Goal: Task Accomplishment & Management: Use online tool/utility

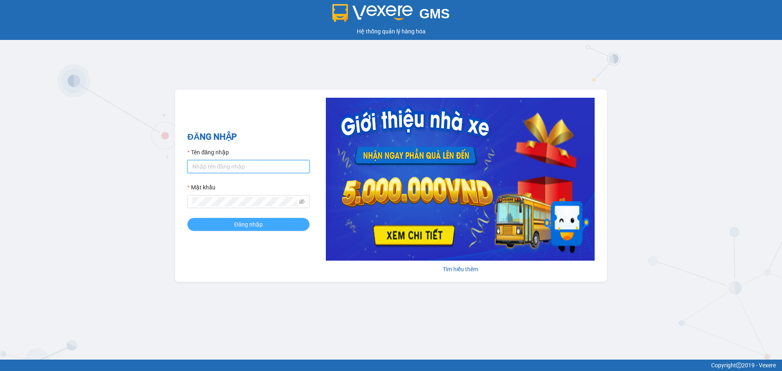
type input "dnduc.ducphatth"
click at [277, 225] on button "Đăng nhập" at bounding box center [248, 224] width 122 height 13
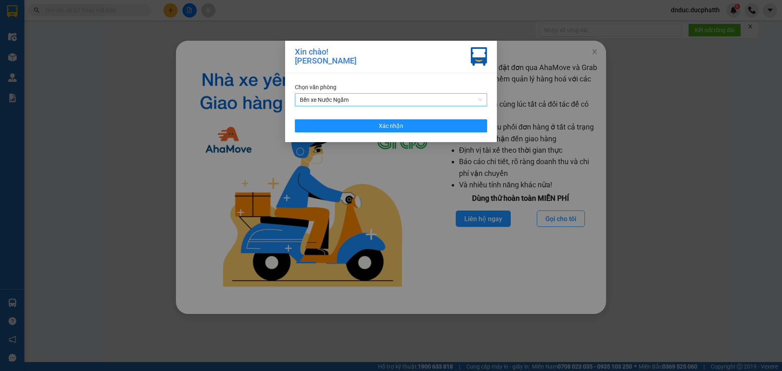
click at [405, 98] on span "Bến xe Nước Ngầm" at bounding box center [391, 100] width 182 height 12
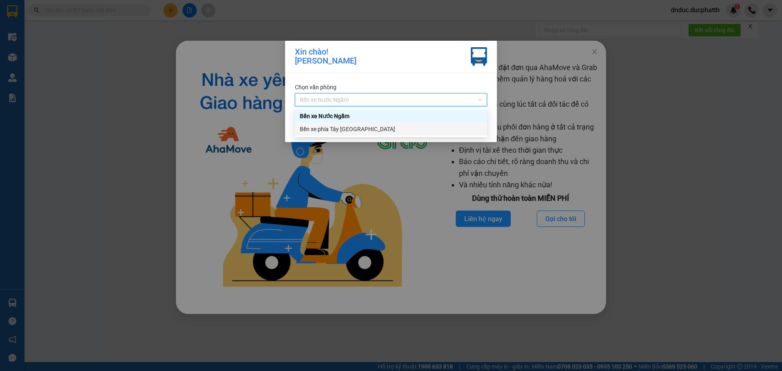
click at [392, 133] on div "Bến xe phía Tây [GEOGRAPHIC_DATA]" at bounding box center [391, 129] width 182 height 9
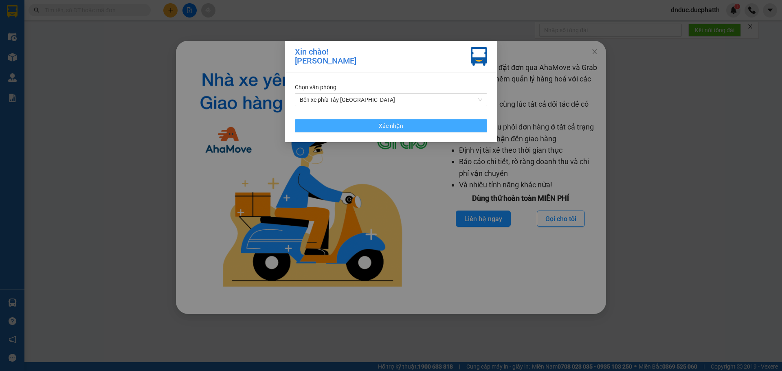
click at [360, 126] on button "Xác nhận" at bounding box center [391, 125] width 192 height 13
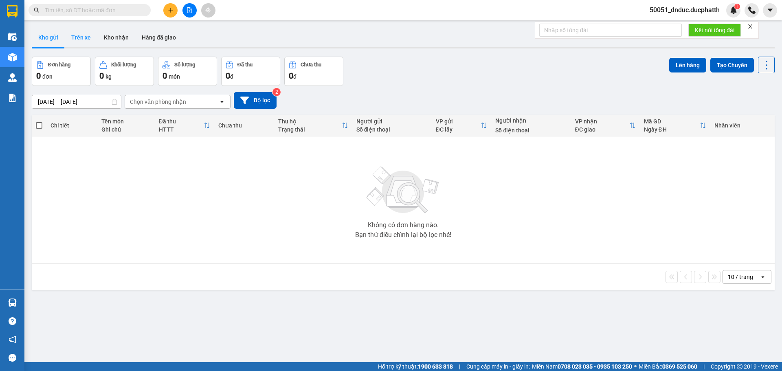
click at [85, 34] on button "Trên xe" at bounding box center [81, 38] width 33 height 20
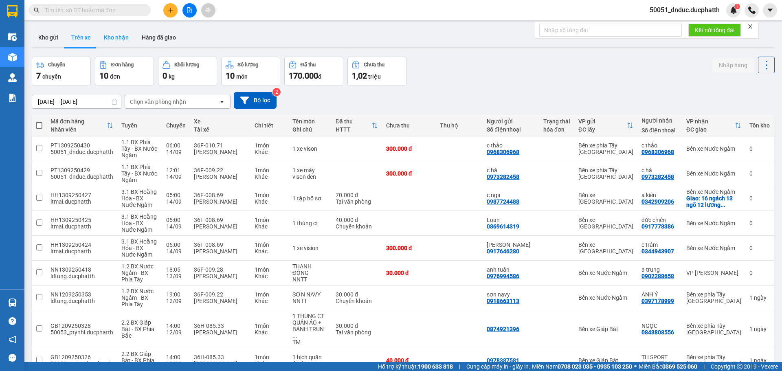
click at [111, 40] on button "Kho nhận" at bounding box center [116, 38] width 38 height 20
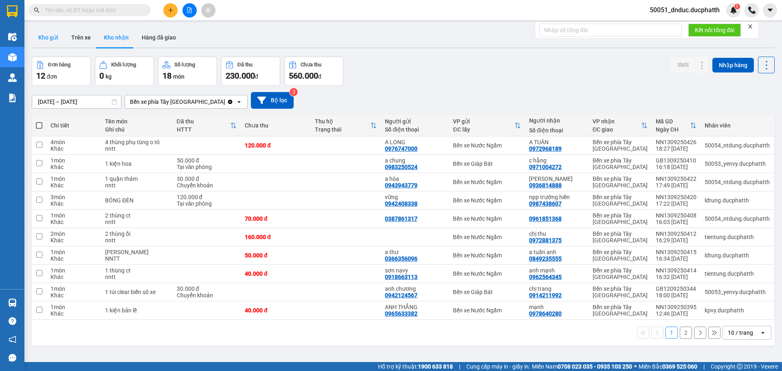
click at [50, 35] on button "Kho gửi" at bounding box center [48, 38] width 33 height 20
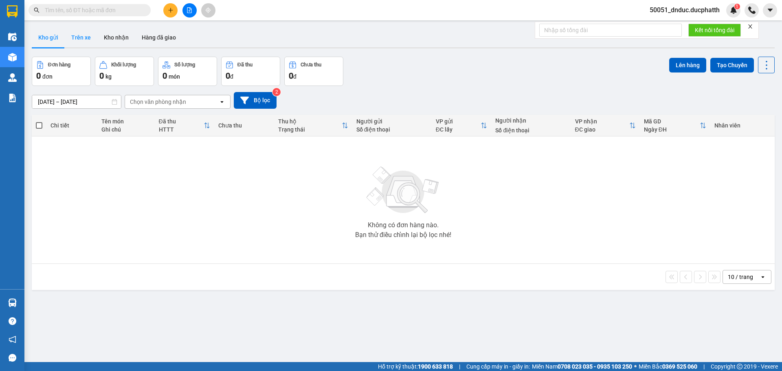
drag, startPoint x: 114, startPoint y: 42, endPoint x: 75, endPoint y: 39, distance: 38.8
click at [111, 41] on button "Kho nhận" at bounding box center [116, 38] width 38 height 20
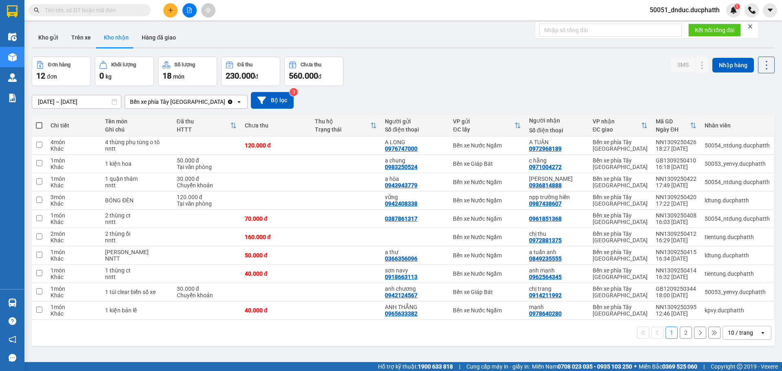
click at [122, 34] on button "Kho nhận" at bounding box center [116, 38] width 38 height 20
drag, startPoint x: 162, startPoint y: 33, endPoint x: 79, endPoint y: 34, distance: 82.3
click at [161, 34] on button "Hàng đã giao" at bounding box center [158, 38] width 47 height 20
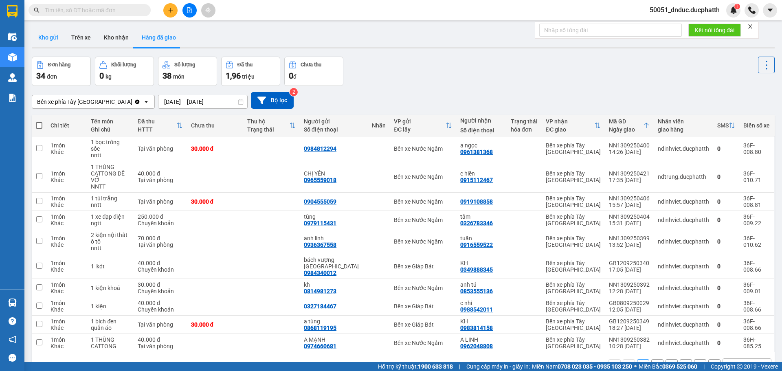
click at [51, 35] on button "Kho gửi" at bounding box center [48, 38] width 33 height 20
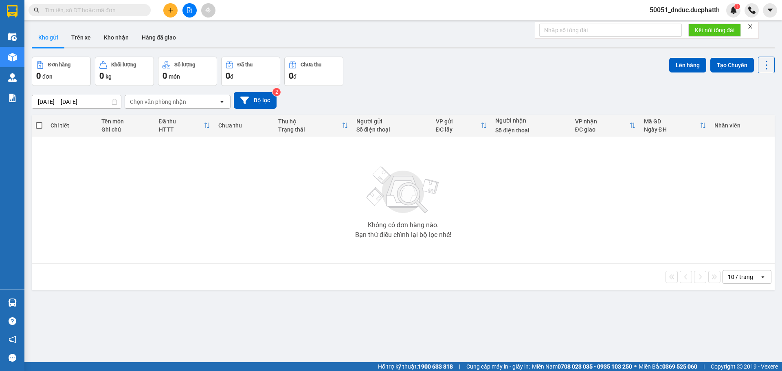
click at [106, 11] on input "text" at bounding box center [93, 10] width 96 height 9
paste input "0326122983"
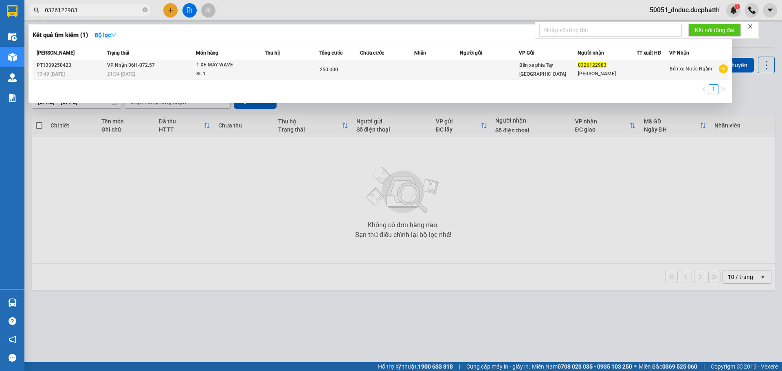
type input "0326122983"
click at [658, 72] on div at bounding box center [653, 70] width 32 height 9
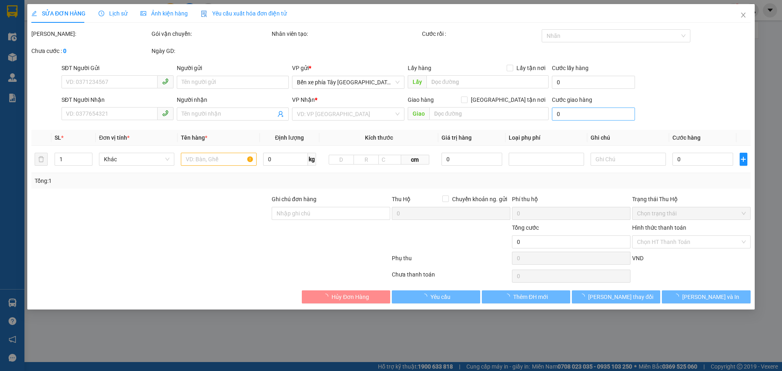
type input "0326122983"
type input "[PERSON_NAME]"
type input "GỬI TT"
type input "250.000"
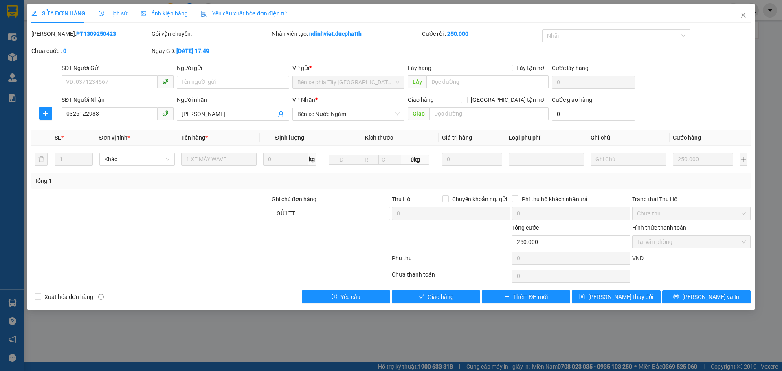
click at [109, 13] on span "Lịch sử" at bounding box center [113, 13] width 29 height 7
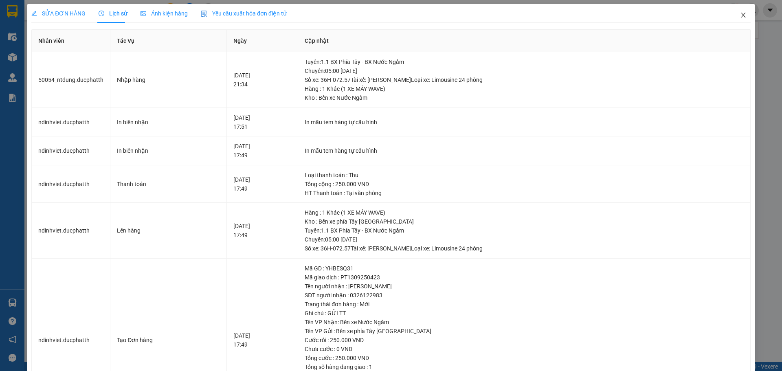
click at [734, 15] on span "Close" at bounding box center [743, 15] width 23 height 23
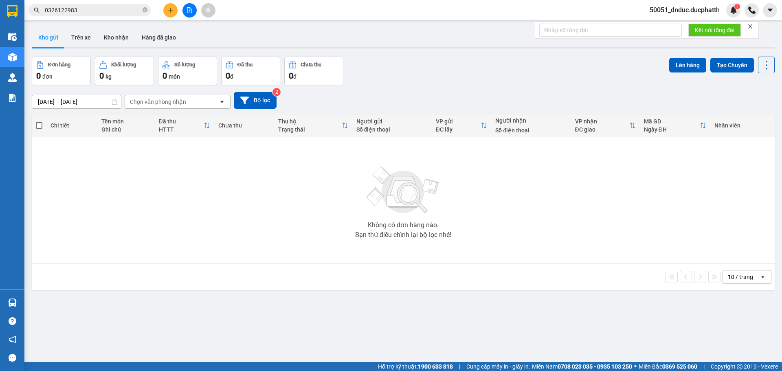
click at [121, 8] on input "0326122983" at bounding box center [93, 10] width 96 height 9
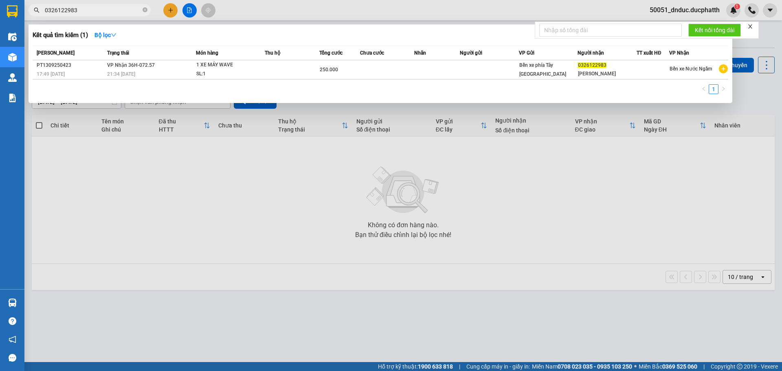
click at [190, 8] on div at bounding box center [391, 185] width 782 height 371
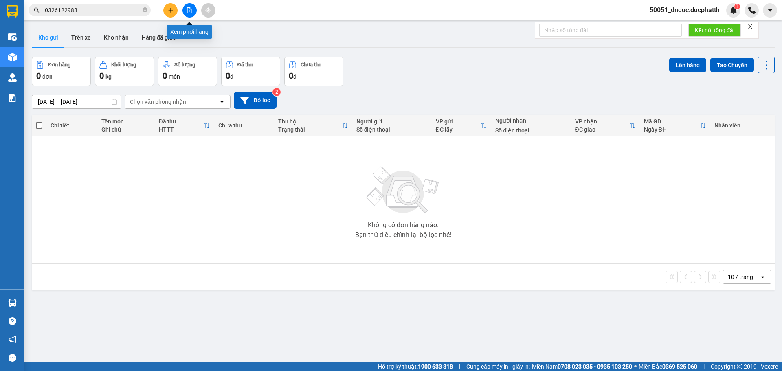
click at [190, 8] on icon "file-add" at bounding box center [189, 10] width 4 height 6
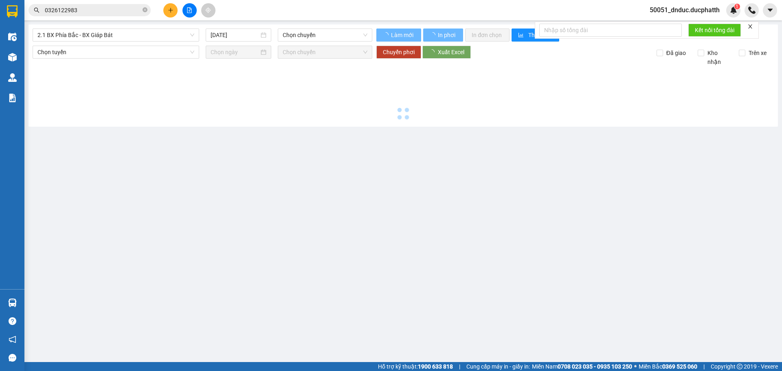
type input "[DATE]"
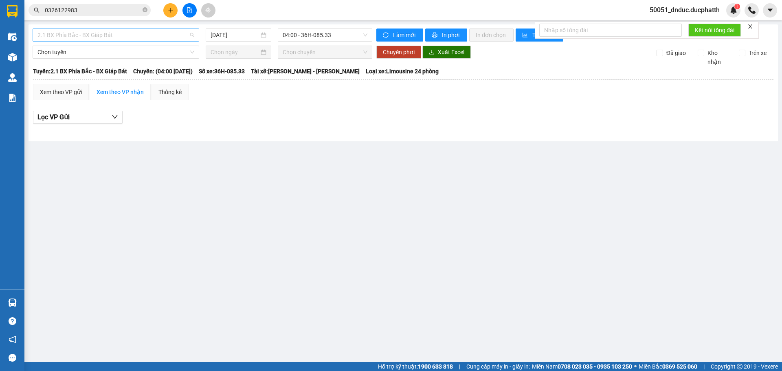
click at [137, 37] on span "2.1 BX Phía Bắc - BX Giáp Bát" at bounding box center [115, 35] width 157 height 12
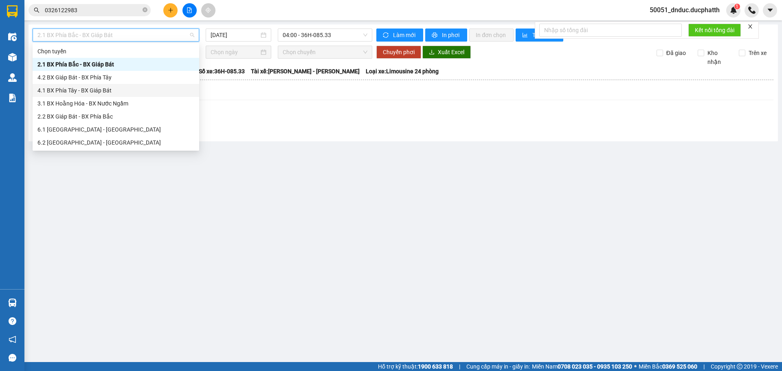
scroll to position [62, 0]
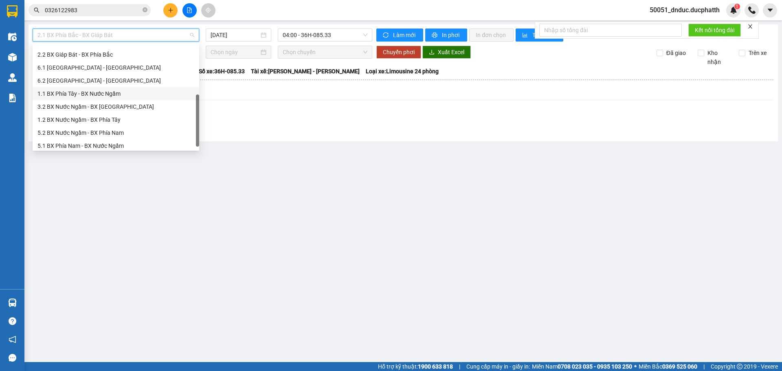
click at [116, 93] on div "1.1 BX Phía Tây - BX Nước Ngầm" at bounding box center [115, 93] width 157 height 9
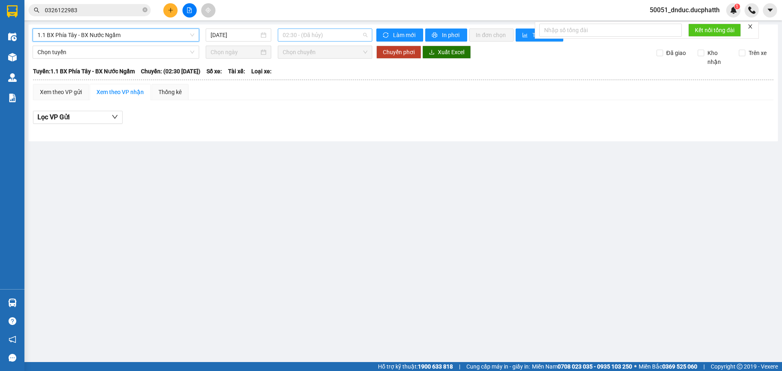
click at [301, 33] on span "02:30 - (Đã hủy)" at bounding box center [325, 35] width 85 height 12
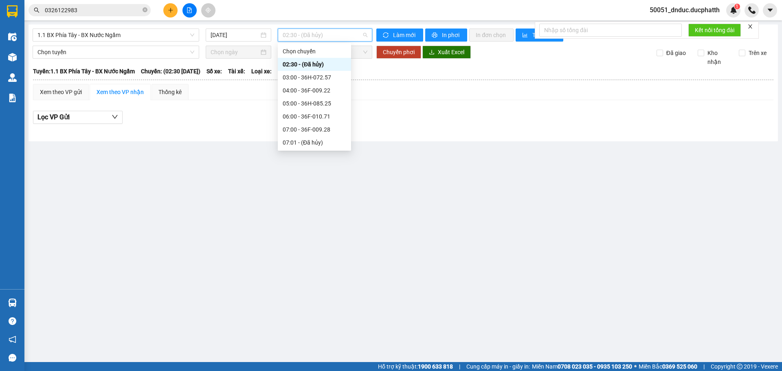
click at [297, 64] on div "02:30 - (Đã hủy)" at bounding box center [315, 64] width 64 height 9
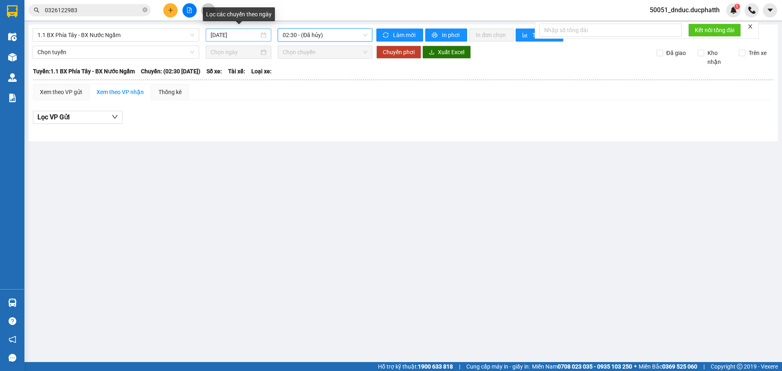
click at [227, 37] on input "[DATE]" at bounding box center [235, 35] width 48 height 9
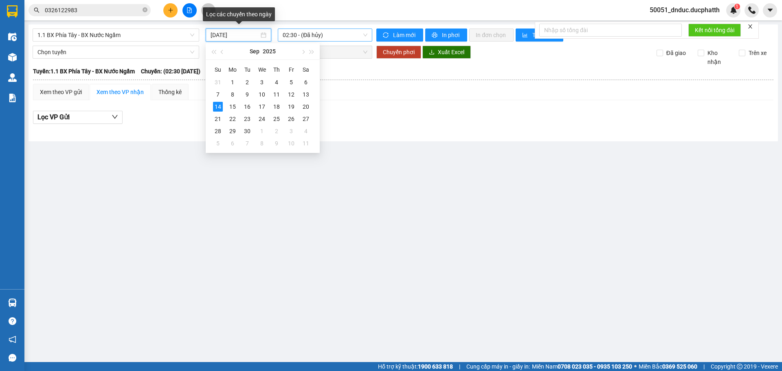
click at [299, 33] on span "02:30 - (Đã hủy)" at bounding box center [325, 35] width 85 height 12
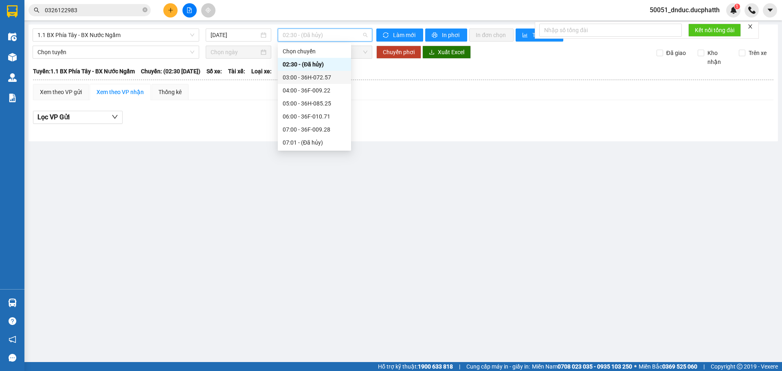
click at [300, 75] on div "03:00 - 36H-072.57" at bounding box center [315, 77] width 64 height 9
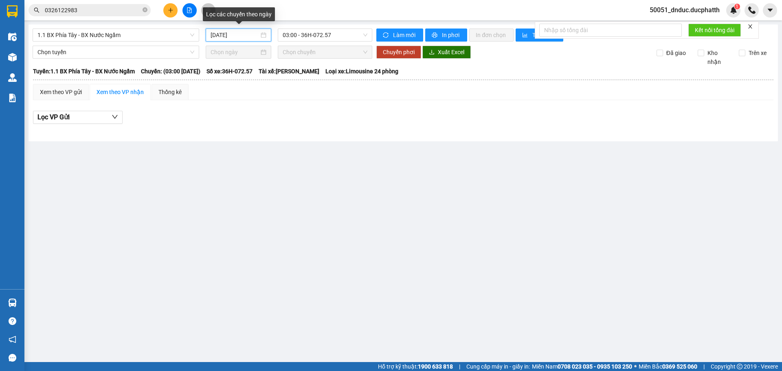
click at [236, 36] on input "[DATE]" at bounding box center [235, 35] width 48 height 9
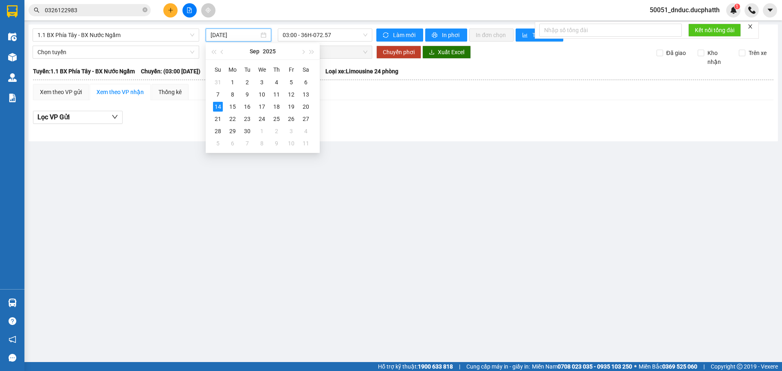
click at [360, 126] on div "Lọc VP Gửi" at bounding box center [403, 120] width 740 height 26
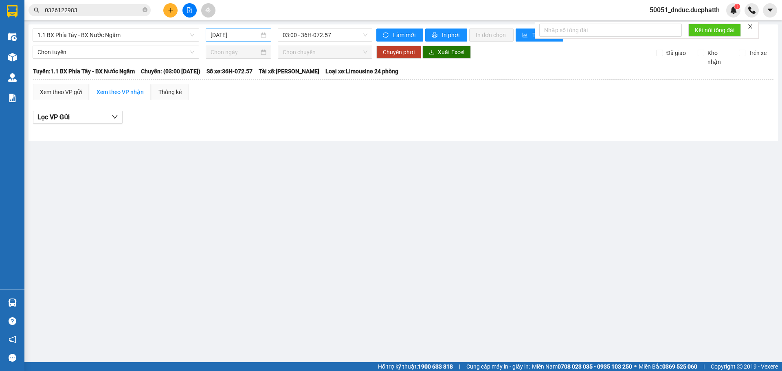
click at [250, 33] on input "[DATE]" at bounding box center [235, 35] width 48 height 9
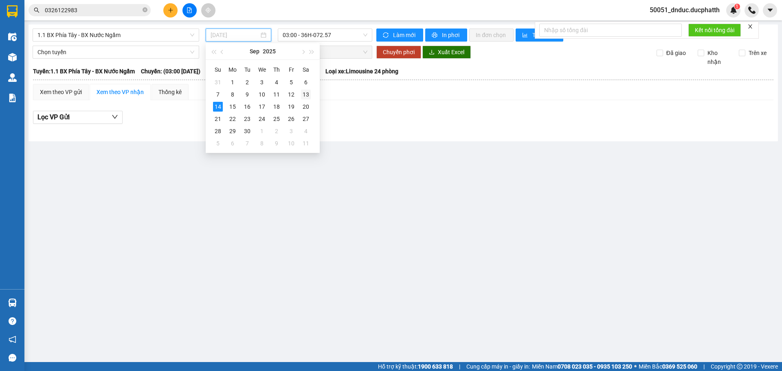
click at [308, 96] on div "13" at bounding box center [306, 95] width 10 height 10
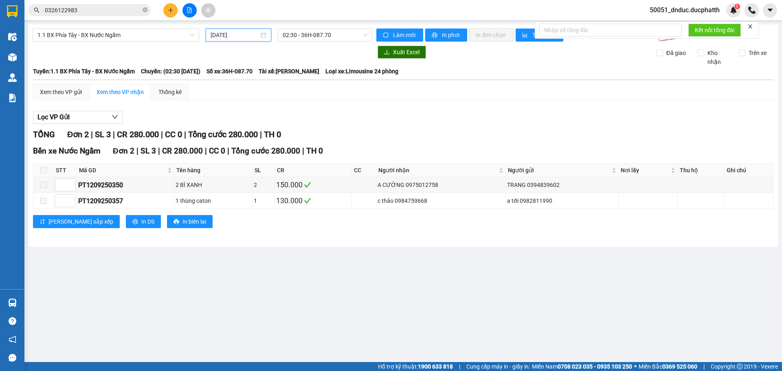
click at [250, 36] on input "[DATE]" at bounding box center [235, 35] width 48 height 9
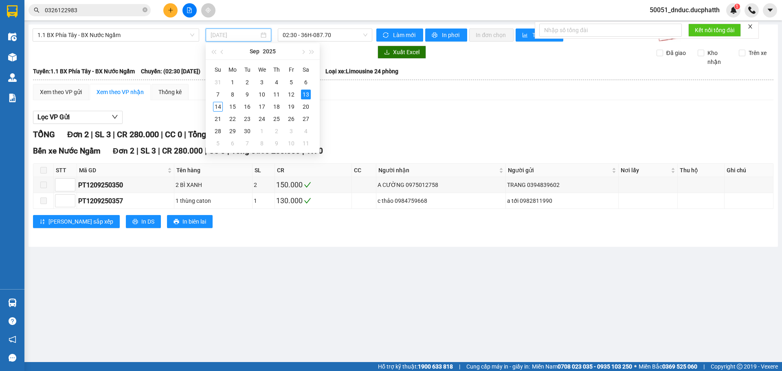
click at [307, 94] on div "13" at bounding box center [306, 95] width 10 height 10
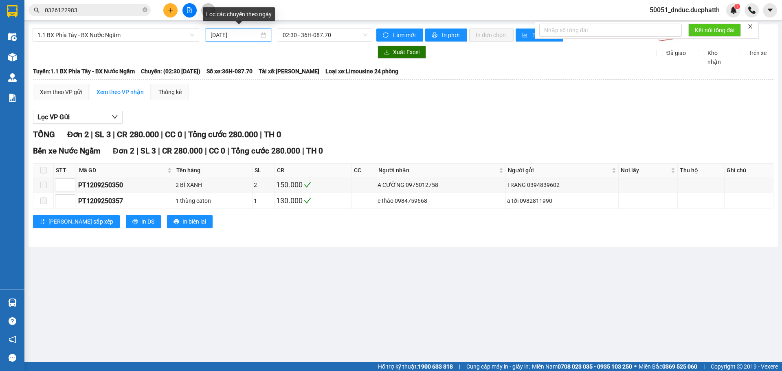
click at [250, 37] on input "[DATE]" at bounding box center [235, 35] width 48 height 9
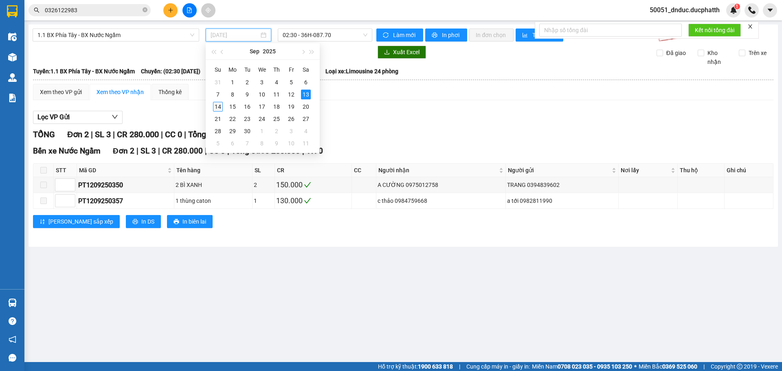
click at [221, 109] on div "14" at bounding box center [218, 107] width 10 height 10
type input "[DATE]"
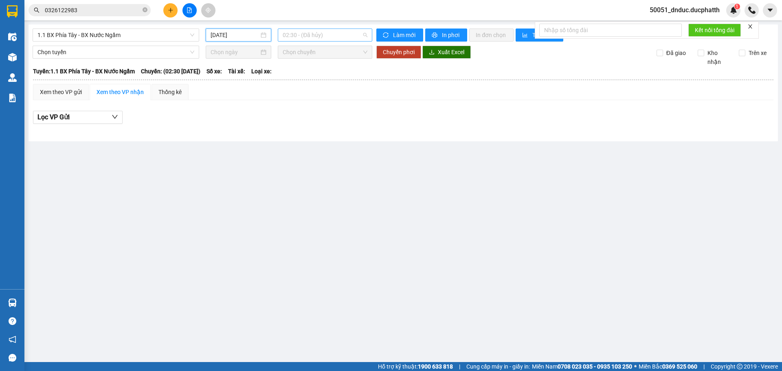
click at [319, 38] on span "02:30 - (Đã hủy)" at bounding box center [325, 35] width 85 height 12
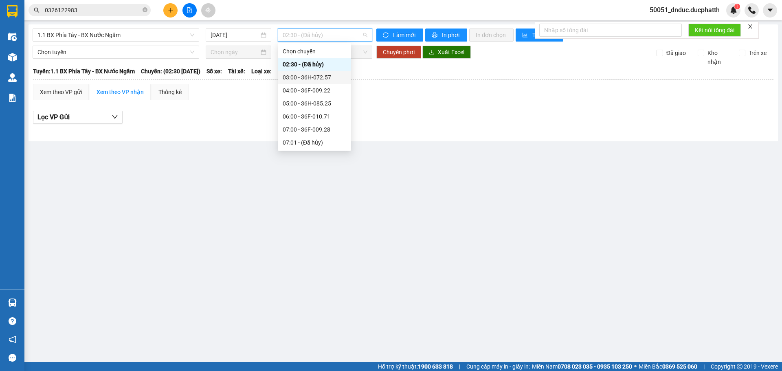
click at [314, 76] on div "03:00 - 36H-072.57" at bounding box center [315, 77] width 64 height 9
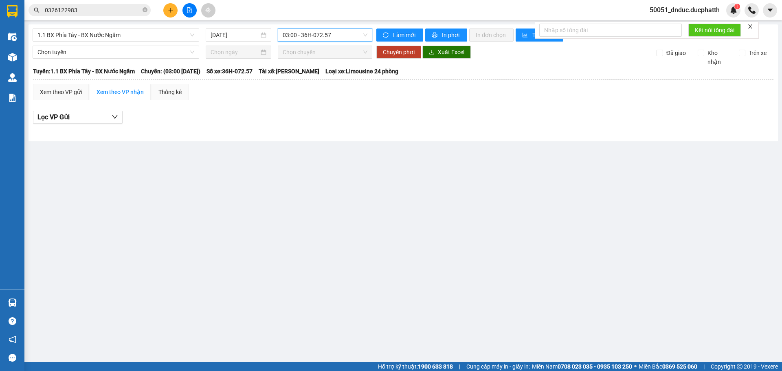
click at [325, 34] on span "03:00 - 36H-072.57" at bounding box center [325, 35] width 85 height 12
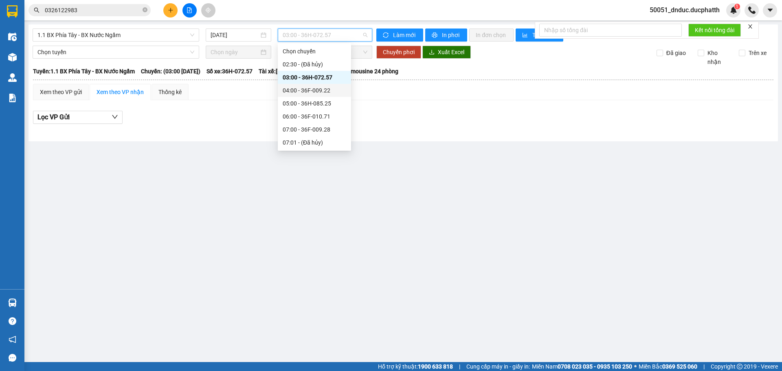
click at [316, 90] on div "04:00 - 36F-009.22" at bounding box center [315, 90] width 64 height 9
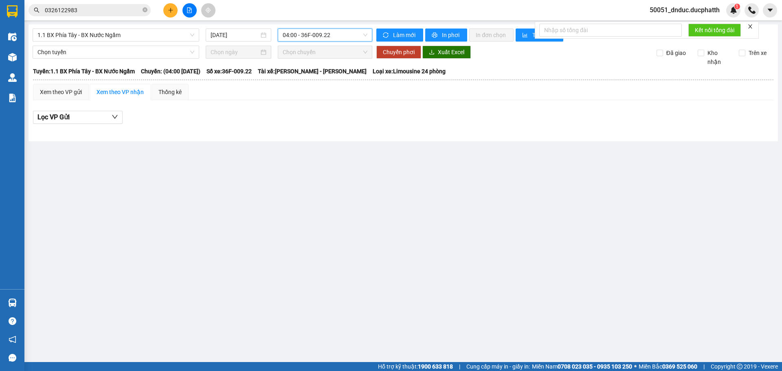
click at [320, 37] on span "04:00 - 36F-009.22" at bounding box center [325, 35] width 85 height 12
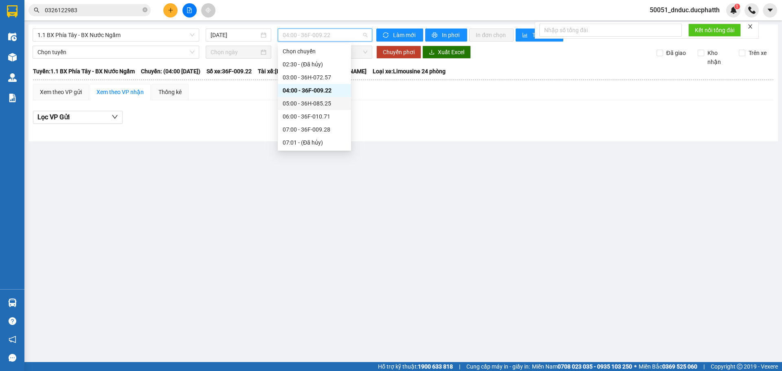
click at [310, 104] on div "05:00 - 36H-085.25" at bounding box center [315, 103] width 64 height 9
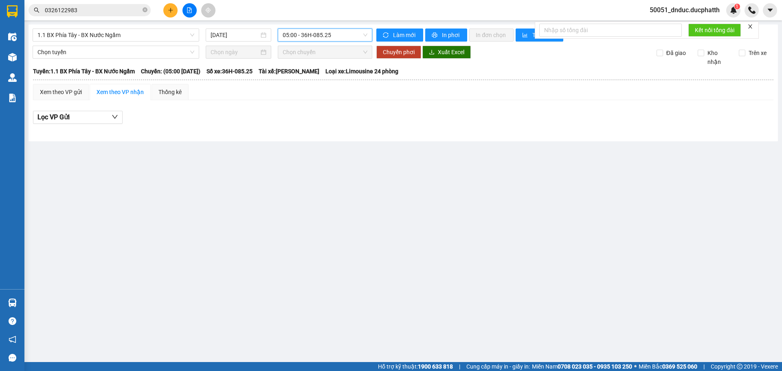
click at [340, 39] on span "05:00 - 36H-085.25" at bounding box center [325, 35] width 85 height 12
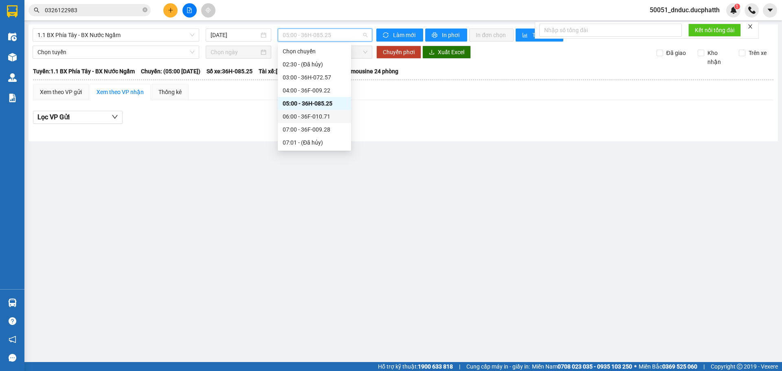
click at [310, 114] on div "06:00 - 36F-010.71" at bounding box center [315, 116] width 64 height 9
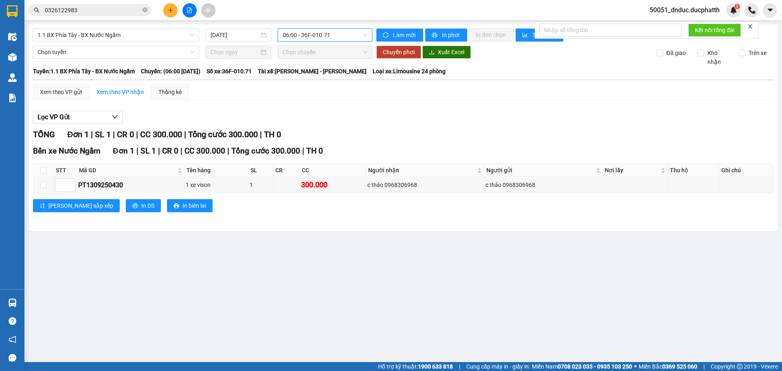
click at [320, 32] on span "06:00 - 36F-010.71" at bounding box center [325, 35] width 85 height 12
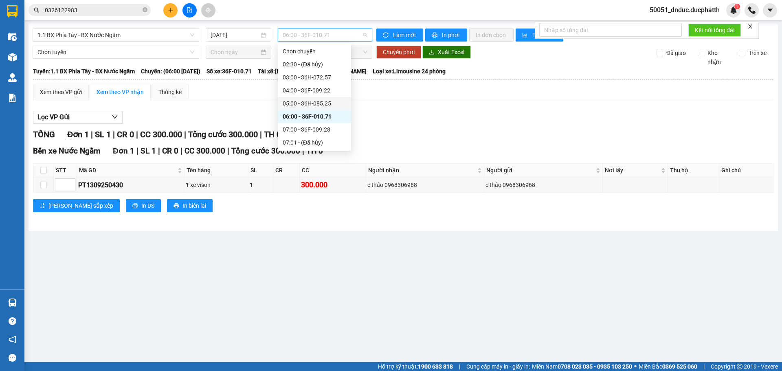
click at [316, 101] on div "05:00 - 36H-085.25" at bounding box center [315, 103] width 64 height 9
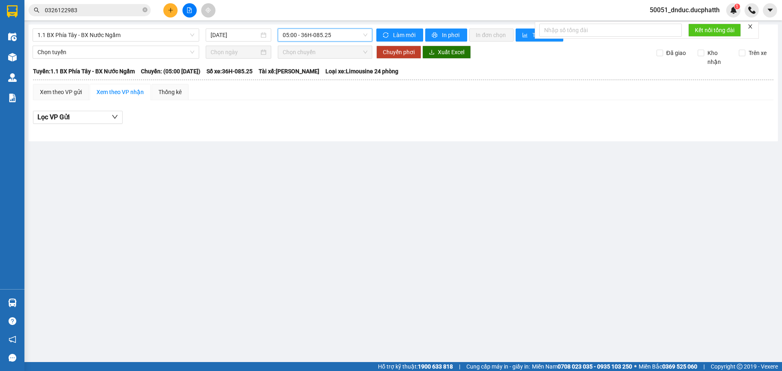
click at [95, 9] on input "0326122983" at bounding box center [93, 10] width 96 height 9
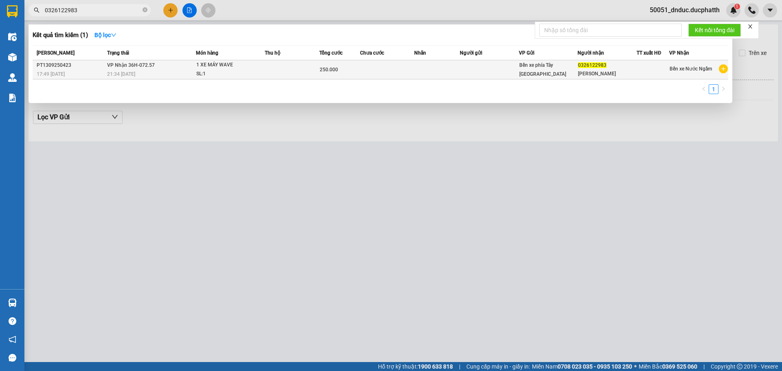
click at [167, 70] on div "21:34 [DATE]" at bounding box center [151, 74] width 88 height 9
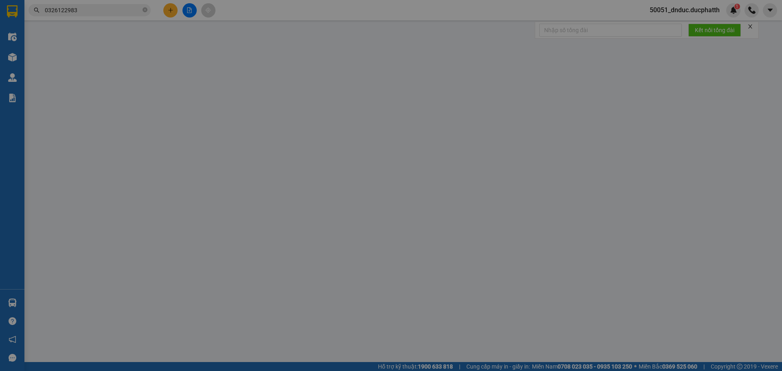
type input "0326122983"
type input "[PERSON_NAME]"
type input "GỬI TT"
type input "250.000"
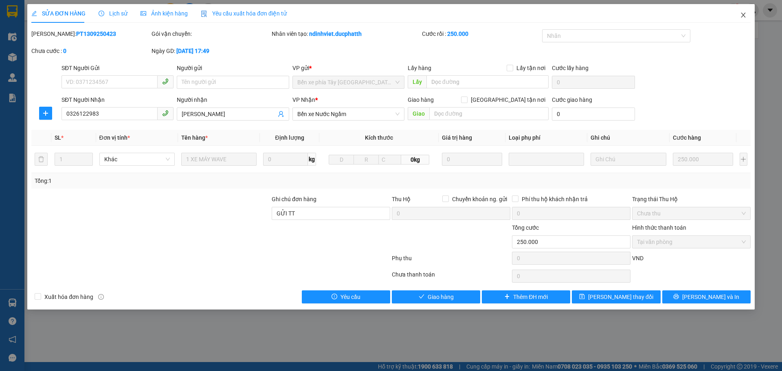
click at [741, 13] on icon "close" at bounding box center [743, 15] width 7 height 7
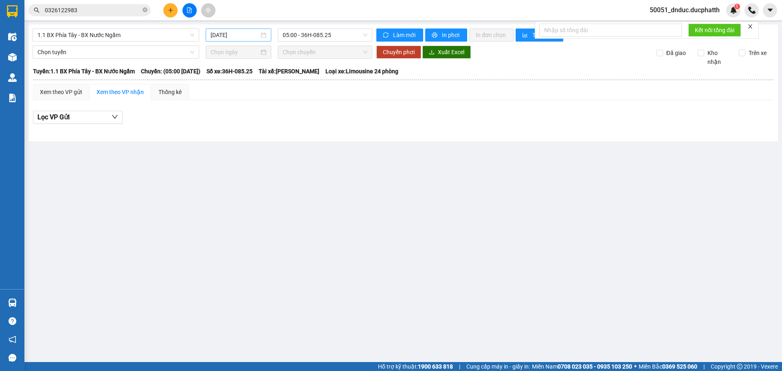
click at [226, 35] on input "[DATE]" at bounding box center [235, 35] width 48 height 9
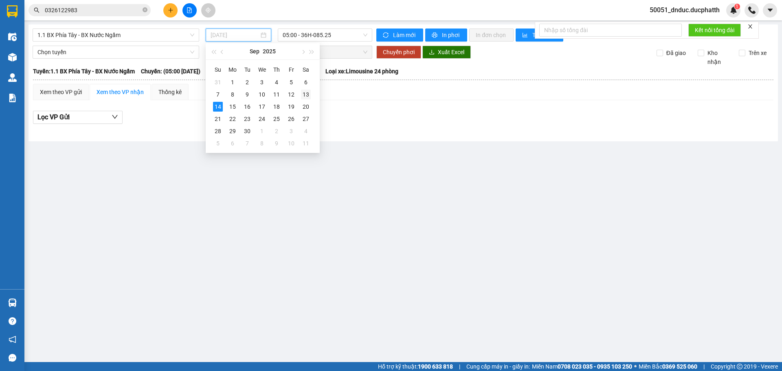
click at [308, 93] on div "13" at bounding box center [306, 95] width 10 height 10
type input "[DATE]"
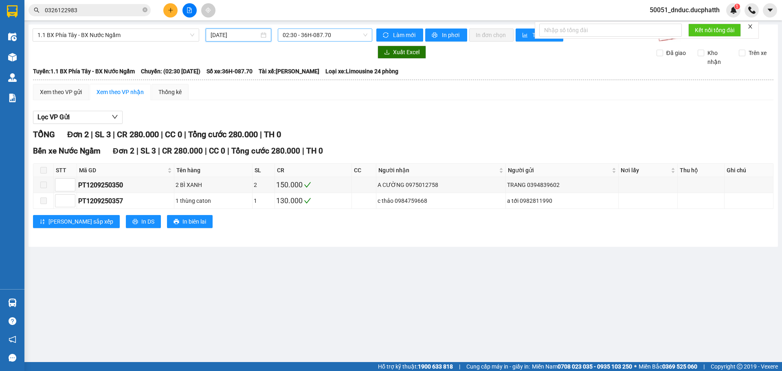
click at [330, 33] on span "02:30 - 36H-087.70" at bounding box center [325, 35] width 85 height 12
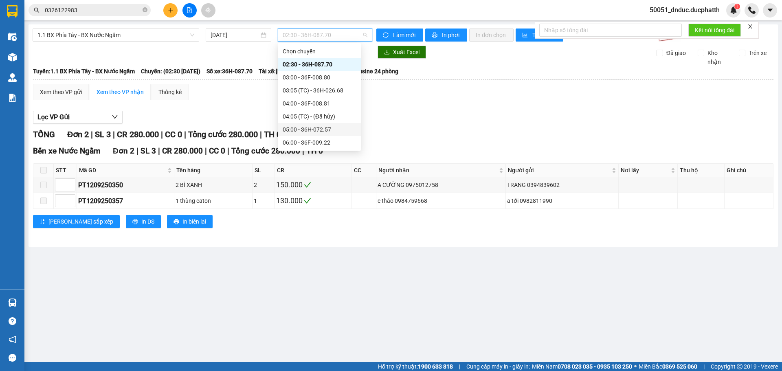
click at [319, 127] on div "05:00 - 36H-072.57" at bounding box center [319, 129] width 73 height 9
